Goal: Browse casually

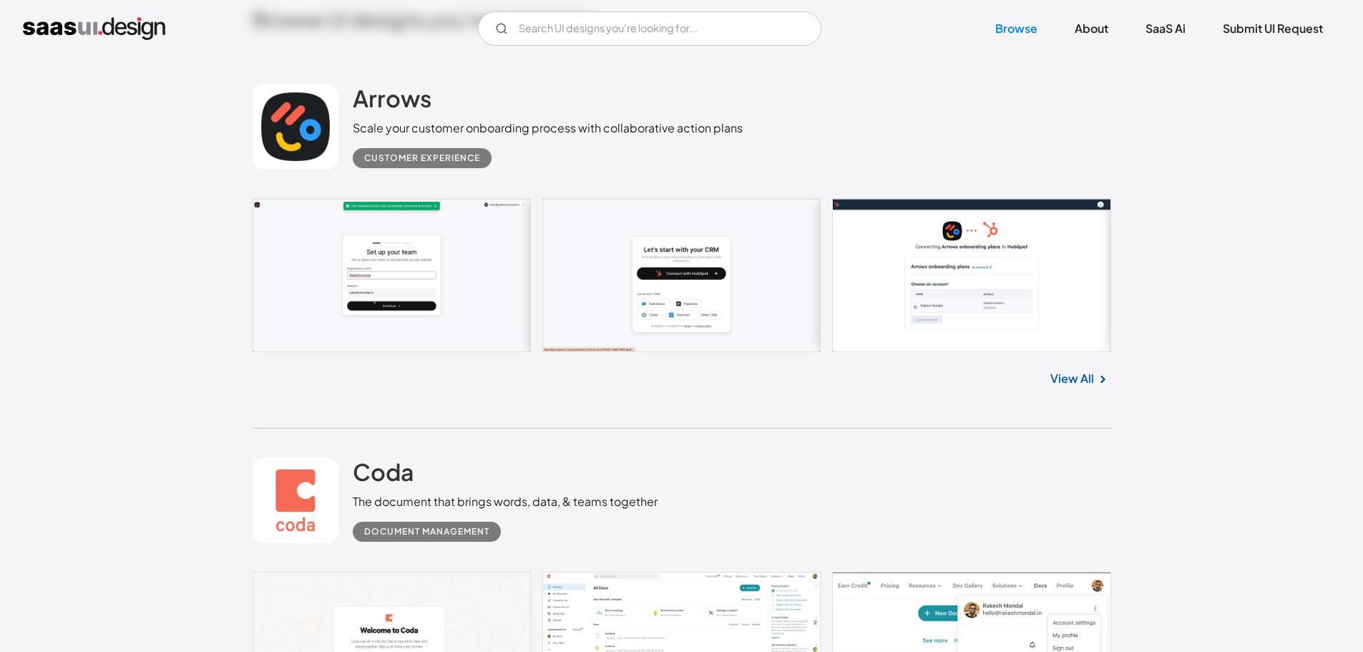
scroll to position [286, 0]
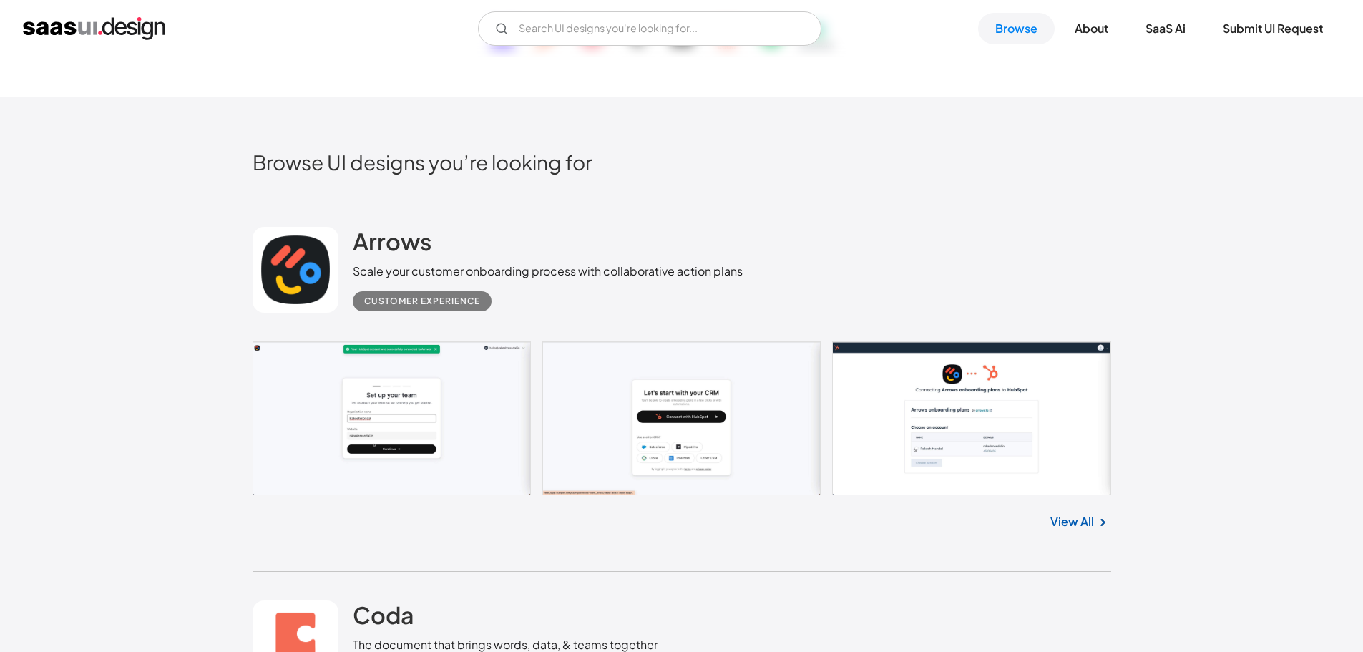
click at [441, 450] on link at bounding box center [682, 418] width 859 height 154
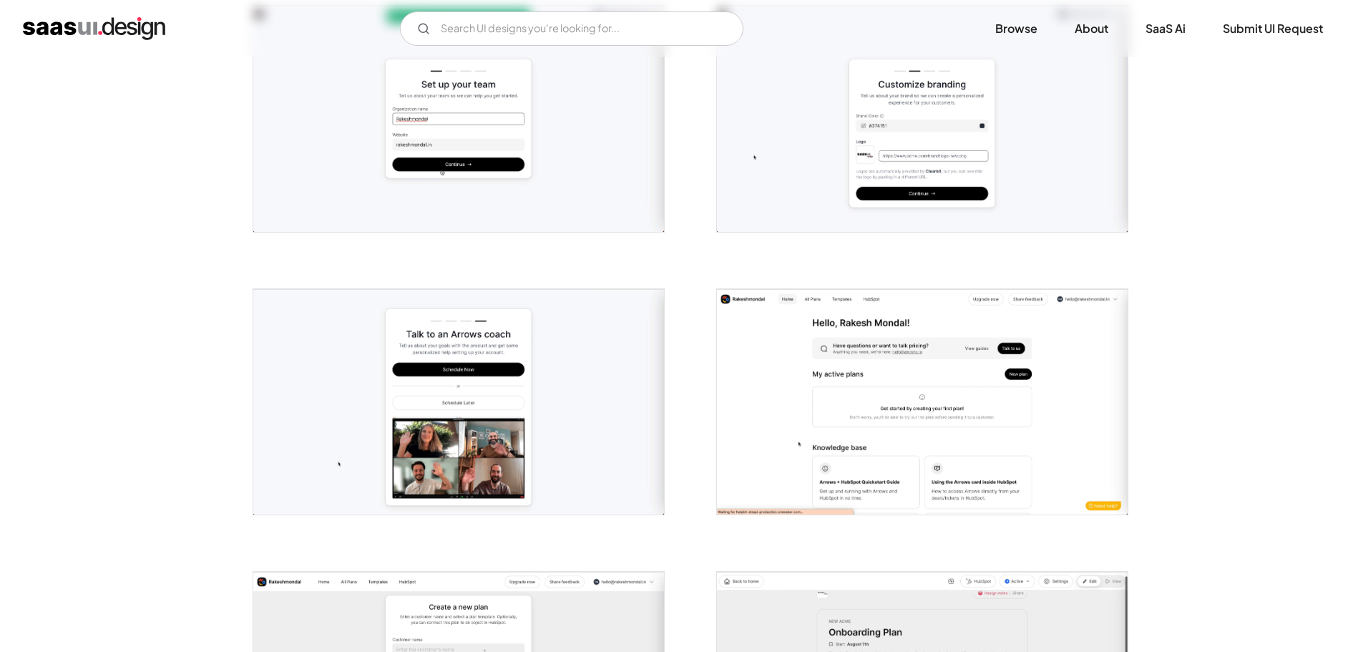
scroll to position [1073, 0]
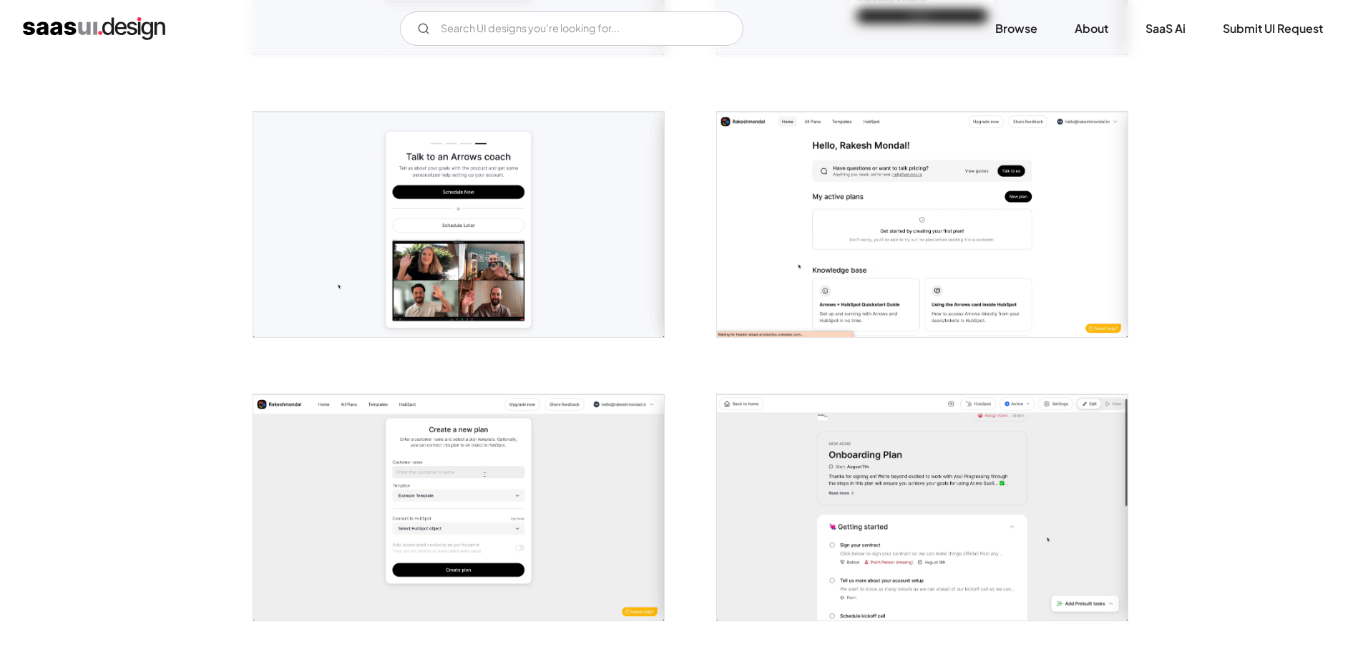
click at [441, 444] on img "open lightbox" at bounding box center [458, 507] width 411 height 226
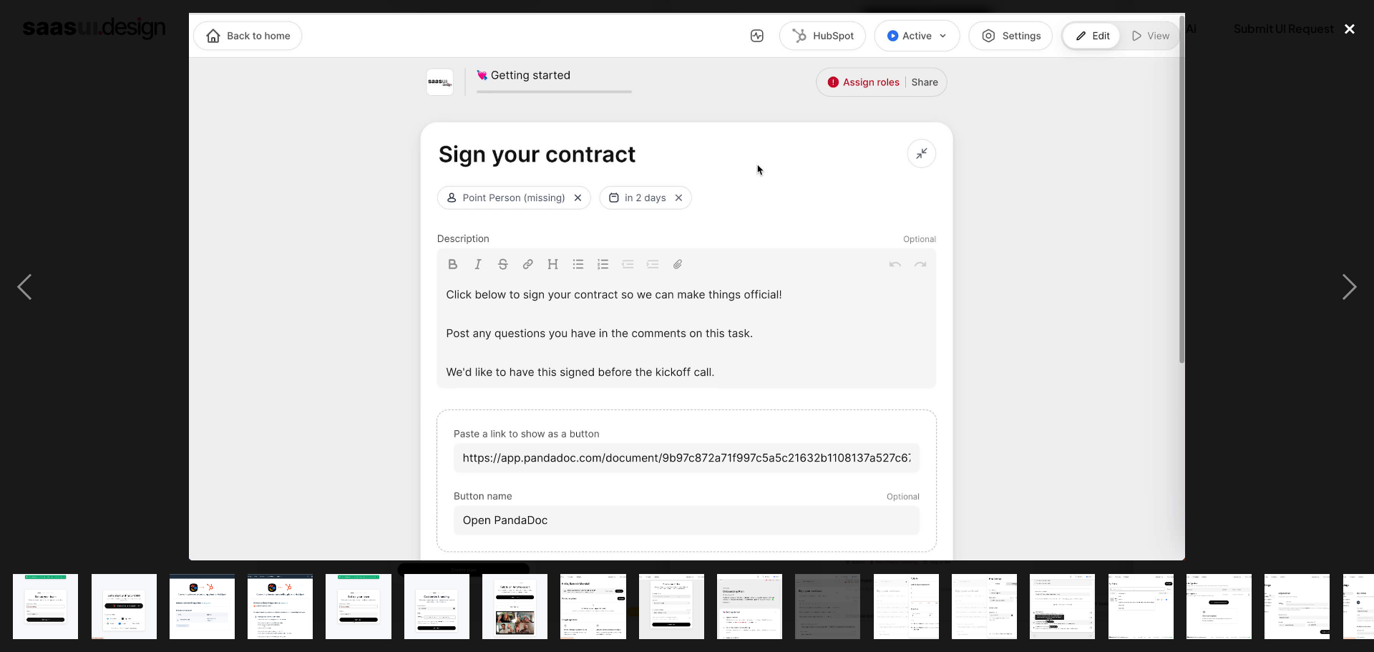
click at [1341, 27] on div "close lightbox" at bounding box center [1349, 28] width 49 height 31
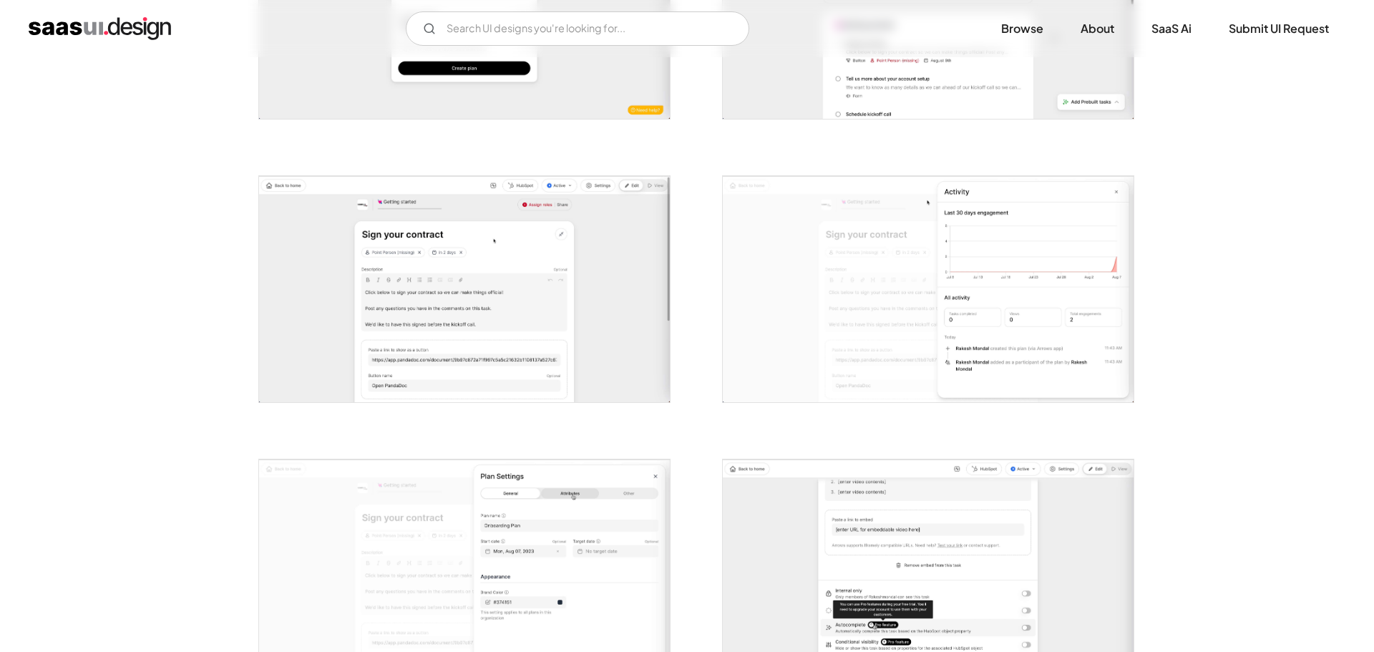
scroll to position [2075, 0]
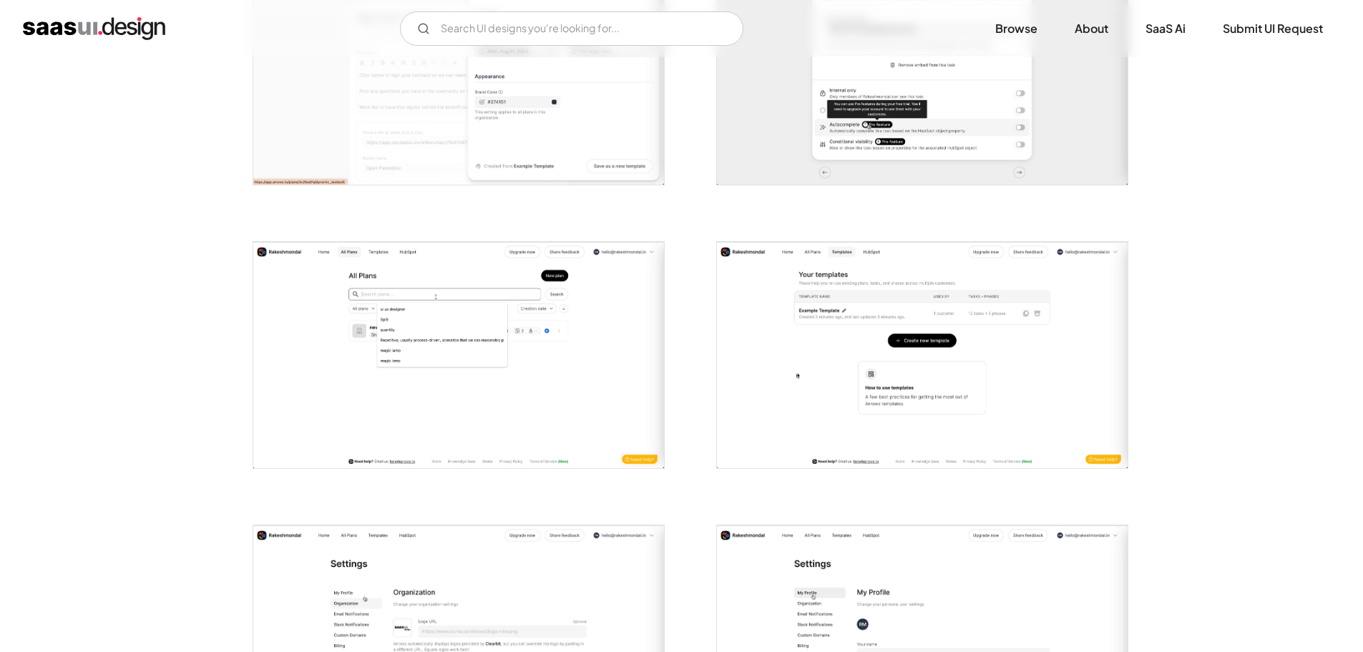
click at [803, 390] on img "open lightbox" at bounding box center [922, 355] width 411 height 226
